Goal: Transaction & Acquisition: Purchase product/service

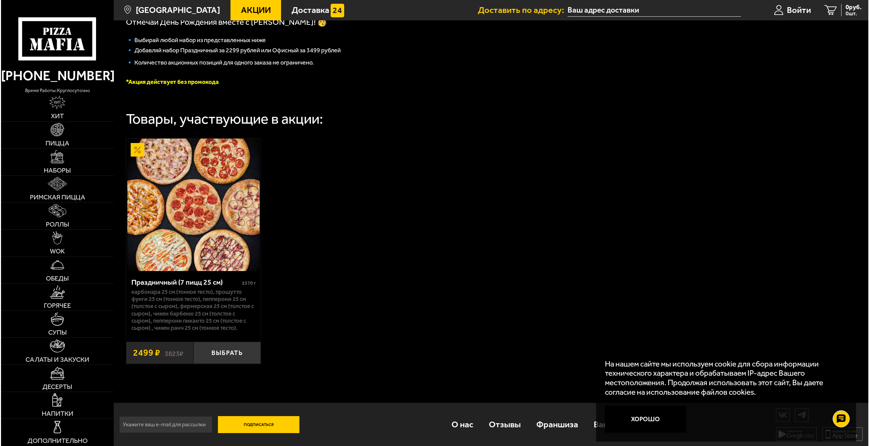
scroll to position [172, 0]
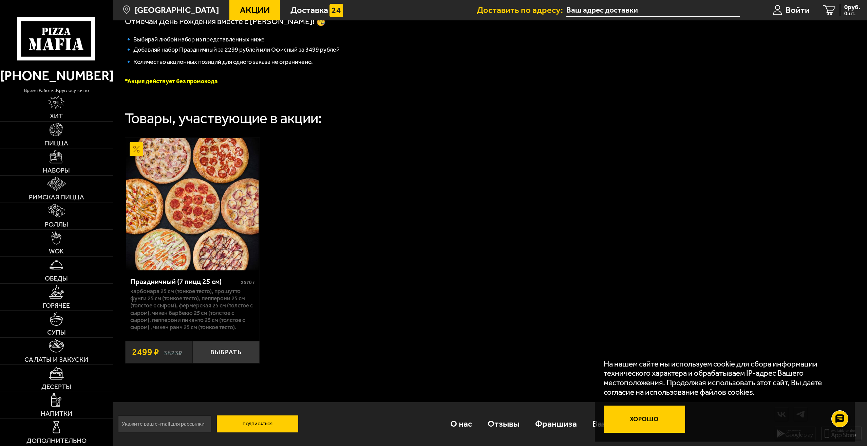
click at [642, 418] on button "Хорошо" at bounding box center [644, 418] width 81 height 27
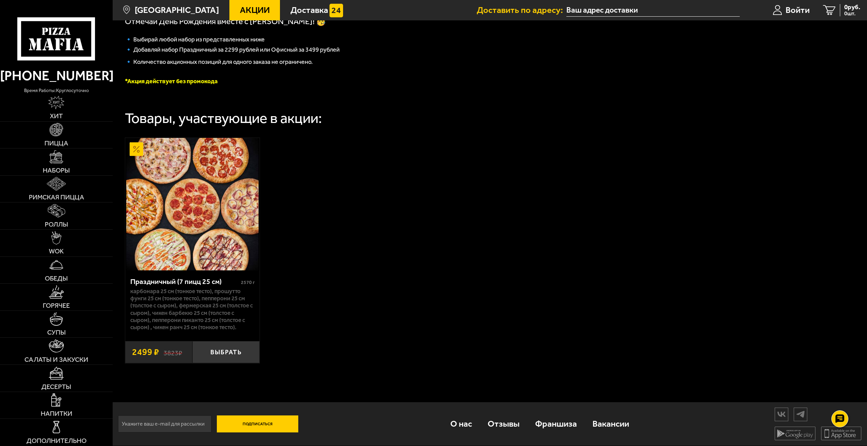
click at [600, 6] on input "text" at bounding box center [653, 10] width 173 height 13
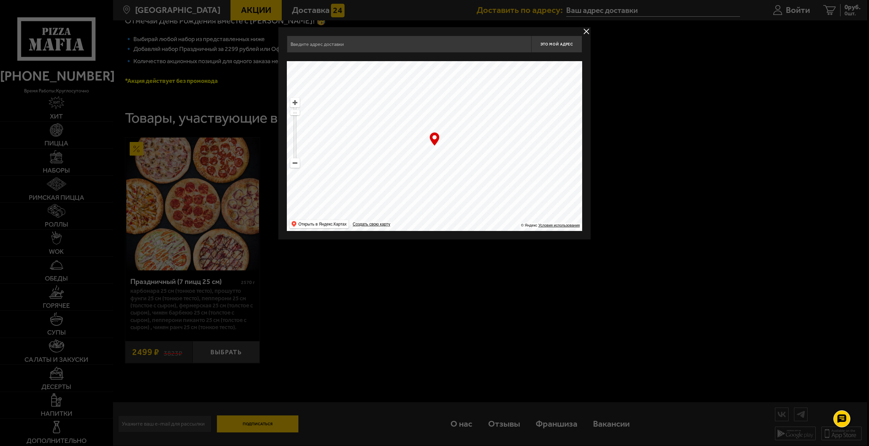
click at [380, 35] on div "Это мой адрес Найдите адрес перетащив карту … © Яндекс Условия использования От…" at bounding box center [434, 133] width 312 height 212
click at [372, 43] on input "text" at bounding box center [409, 44] width 244 height 17
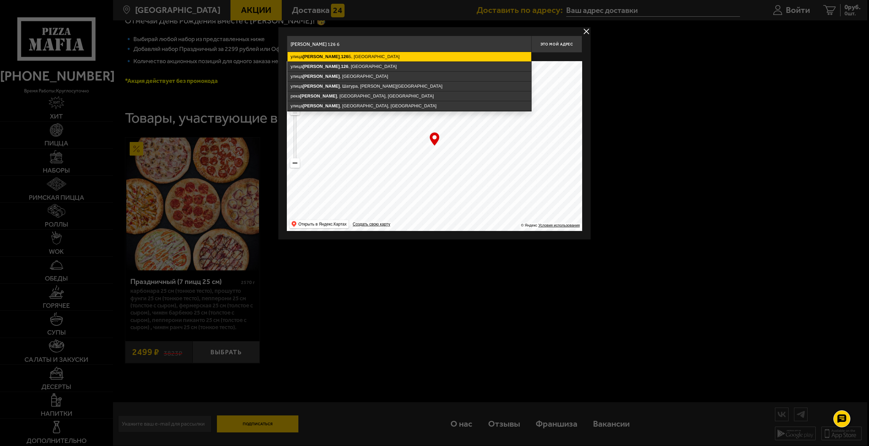
click at [375, 52] on ymaps "[STREET_ADDRESS]" at bounding box center [410, 57] width 244 height 10
type input "[STREET_ADDRESS]"
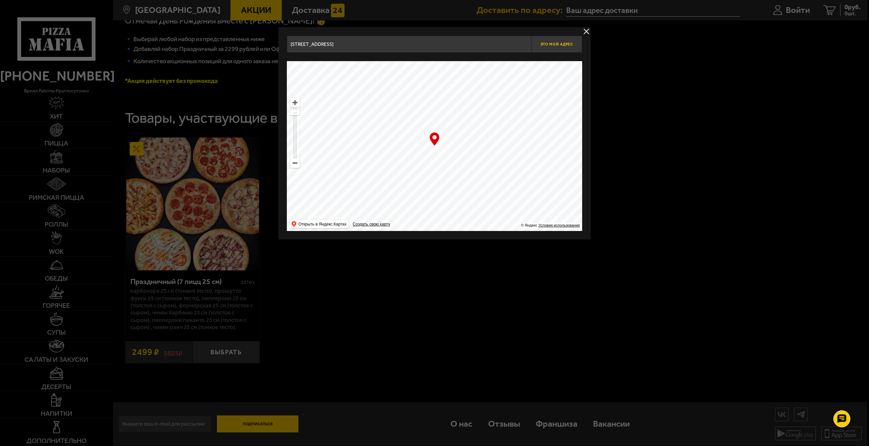
click at [562, 40] on button "Это мой адрес" at bounding box center [556, 44] width 51 height 17
type input "[STREET_ADDRESS]"
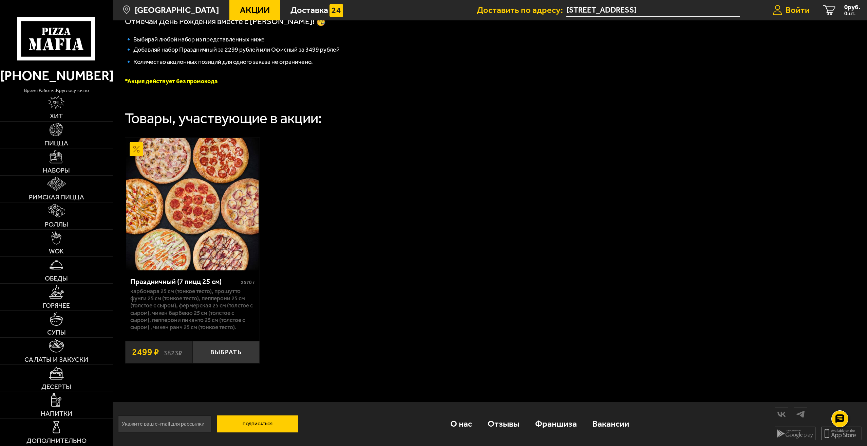
click at [797, 9] on span "Войти" at bounding box center [798, 10] width 24 height 9
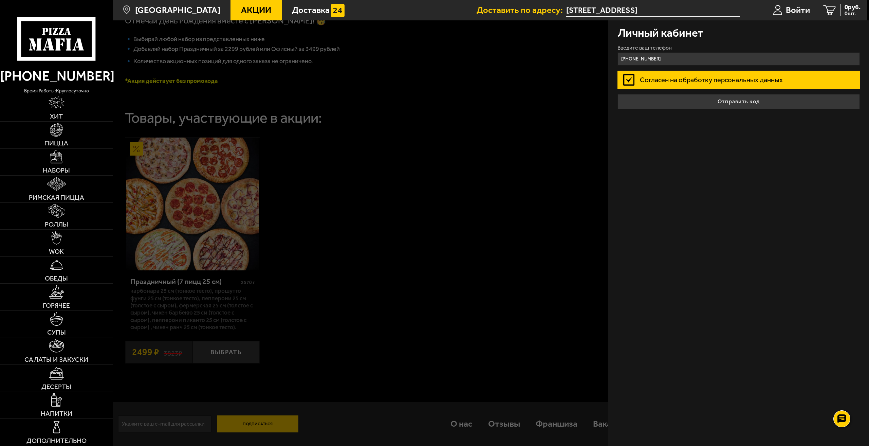
type input "[PHONE_NUMBER]"
click at [626, 81] on label "Согласен на обработку персональных данных" at bounding box center [739, 80] width 243 height 18
click at [0, 0] on input "Согласен на обработку персональных данных" at bounding box center [0, 0] width 0 height 0
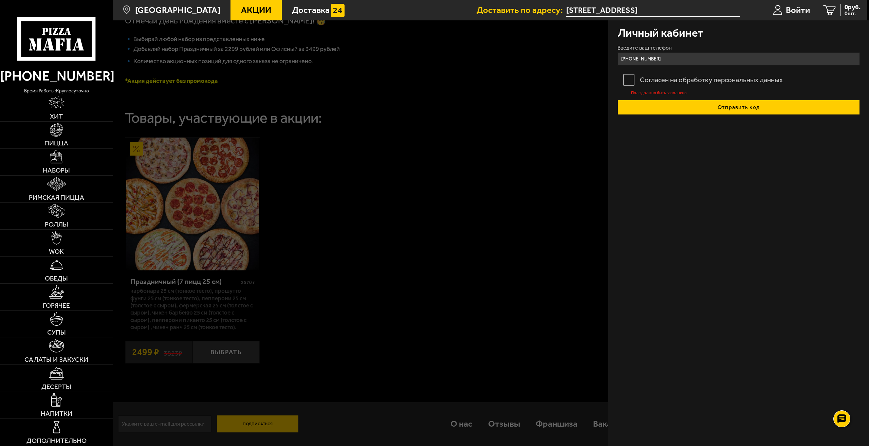
click at [731, 111] on button "Отправить код" at bounding box center [739, 107] width 243 height 15
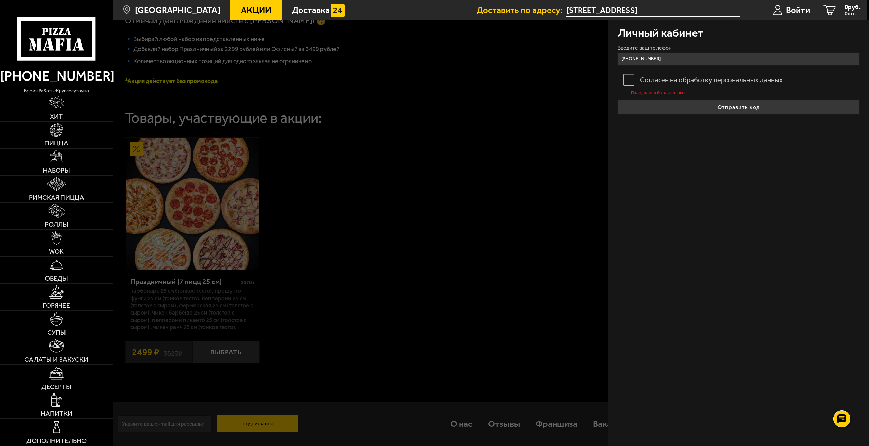
click at [628, 80] on label "Согласен на обработку персональных данных" at bounding box center [739, 80] width 243 height 18
click at [0, 0] on input "Согласен на обработку персональных данных" at bounding box center [0, 0] width 0 height 0
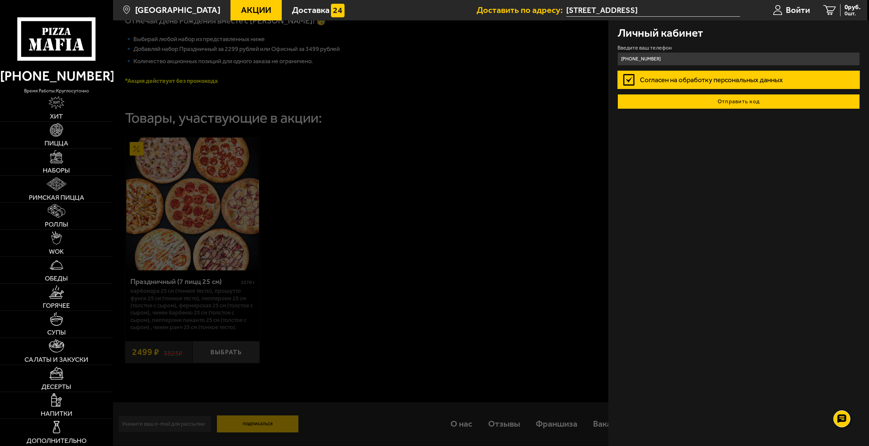
click at [714, 104] on button "Отправить код" at bounding box center [739, 101] width 243 height 15
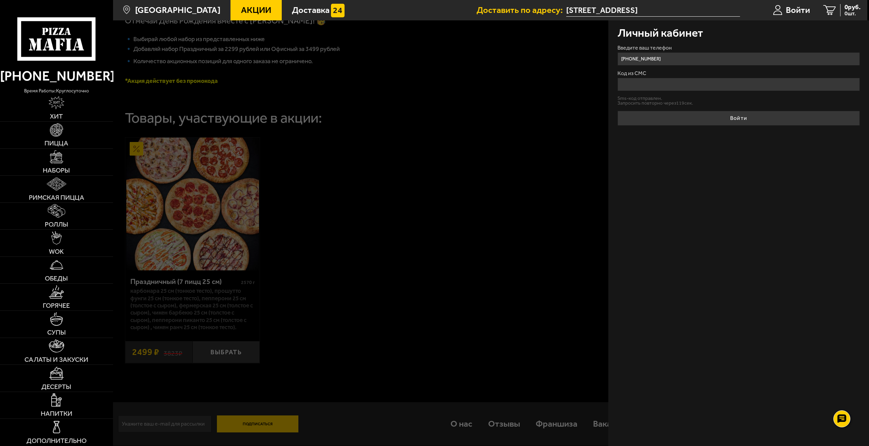
click at [655, 86] on input "Код из СМС" at bounding box center [739, 84] width 243 height 13
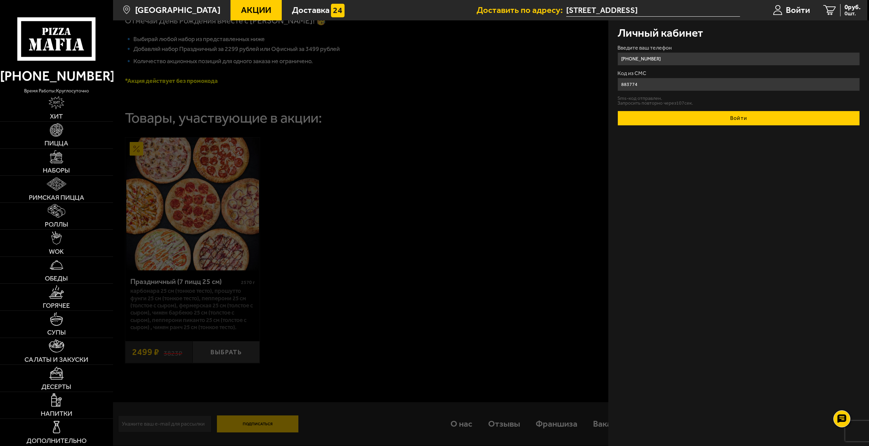
type input "883774"
click at [696, 121] on button "Войти" at bounding box center [739, 118] width 243 height 15
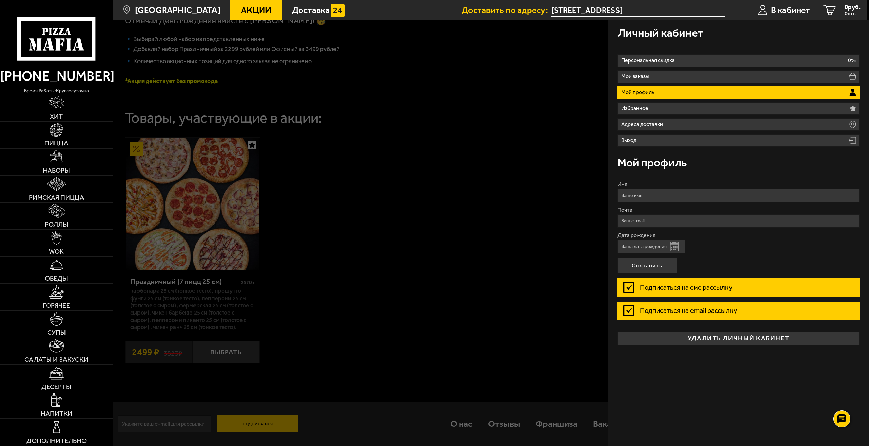
click at [662, 192] on input "Имя" at bounding box center [739, 195] width 243 height 13
type input "[PERSON_NAME]"
click at [767, 223] on input "Почта" at bounding box center [739, 220] width 243 height 13
type input "м"
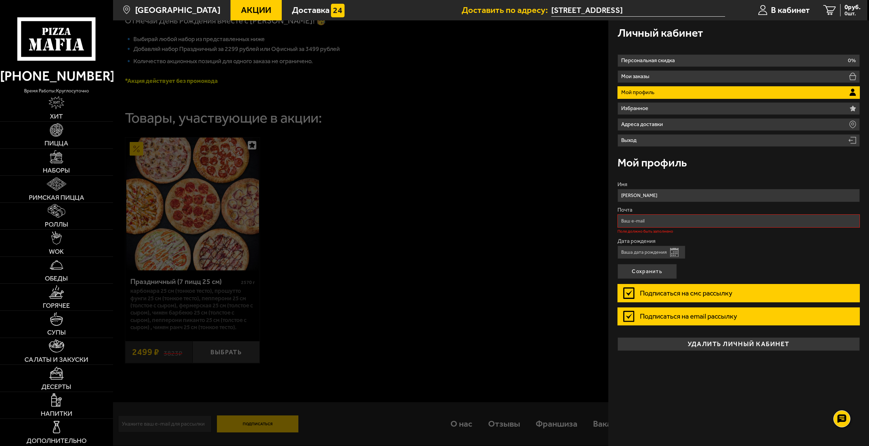
click at [625, 288] on label "Подписаться на смс рассылку" at bounding box center [739, 293] width 243 height 18
click at [0, 0] on input "Подписаться на смс рассылку" at bounding box center [0, 0] width 0 height 0
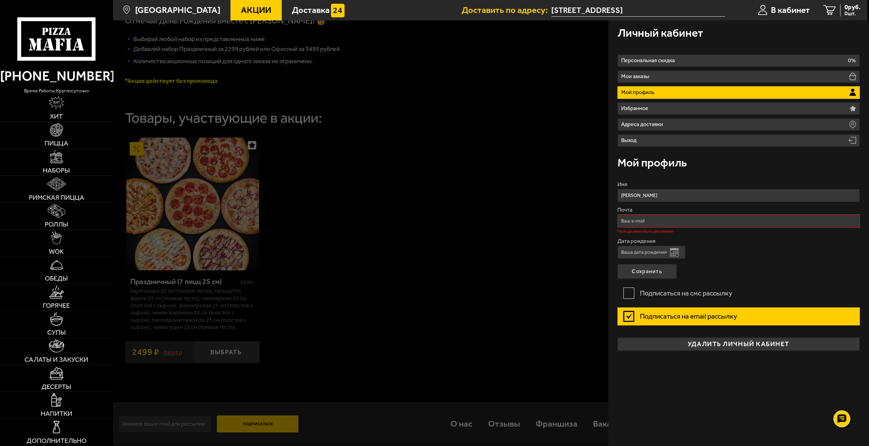
click at [629, 317] on label "Подписаться на email рассылку" at bounding box center [739, 316] width 243 height 18
click at [0, 0] on input "Подписаться на email рассылку" at bounding box center [0, 0] width 0 height 0
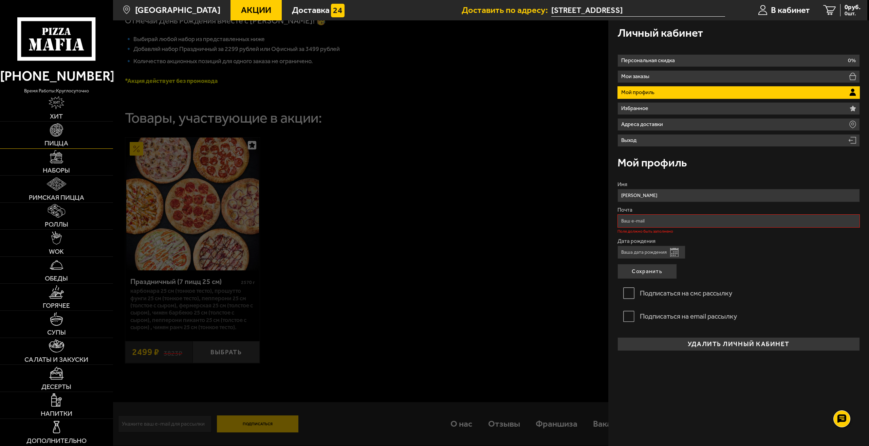
click at [51, 128] on img at bounding box center [56, 129] width 13 height 13
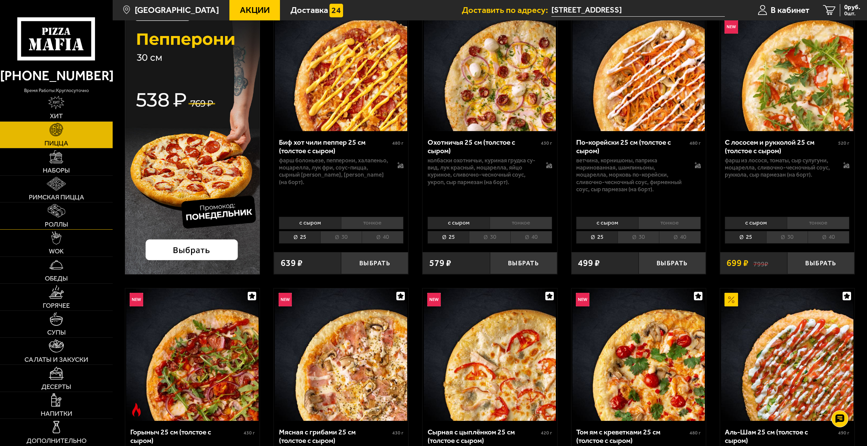
scroll to position [102, 0]
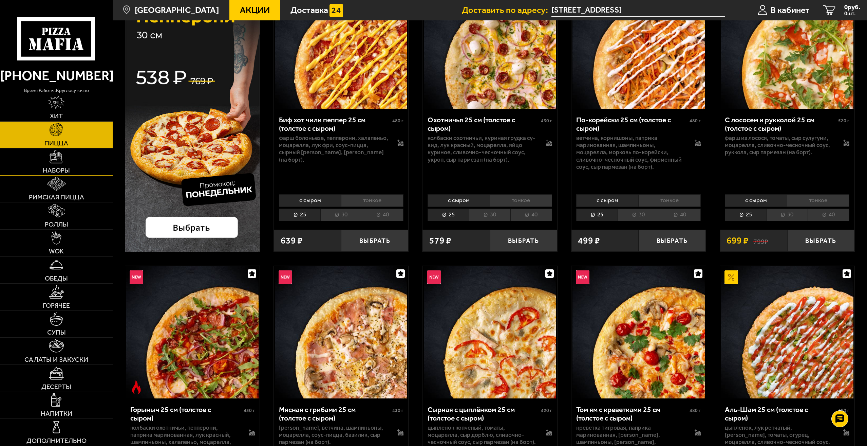
click at [56, 165] on link "Наборы" at bounding box center [56, 161] width 113 height 27
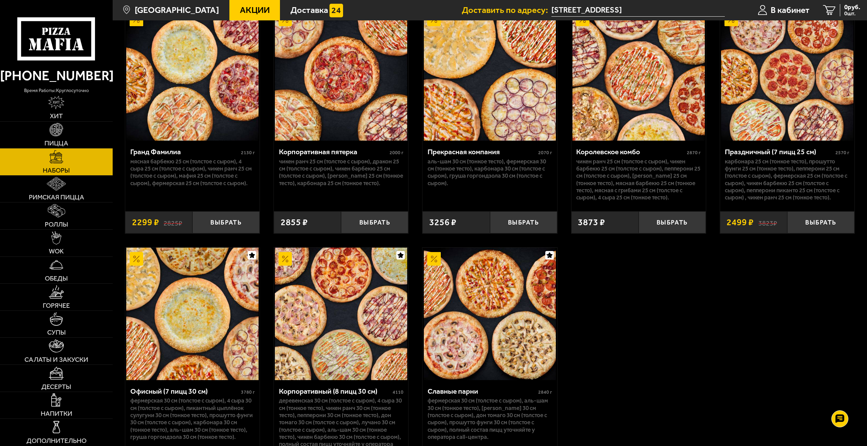
scroll to position [1222, 0]
